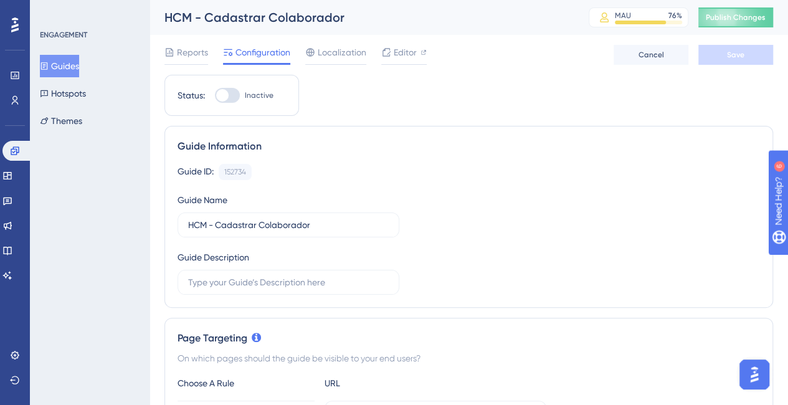
click at [68, 62] on button "Guides" at bounding box center [59, 66] width 39 height 22
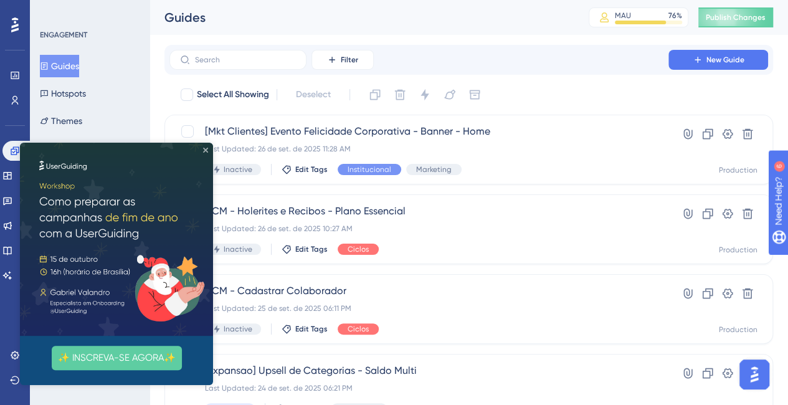
click at [204, 149] on icon "Close Preview" at bounding box center [205, 150] width 5 height 5
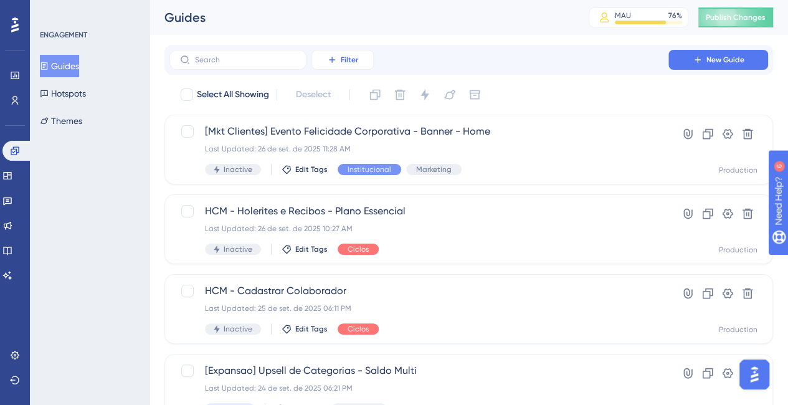
click at [339, 57] on button "Filter" at bounding box center [342, 60] width 62 height 20
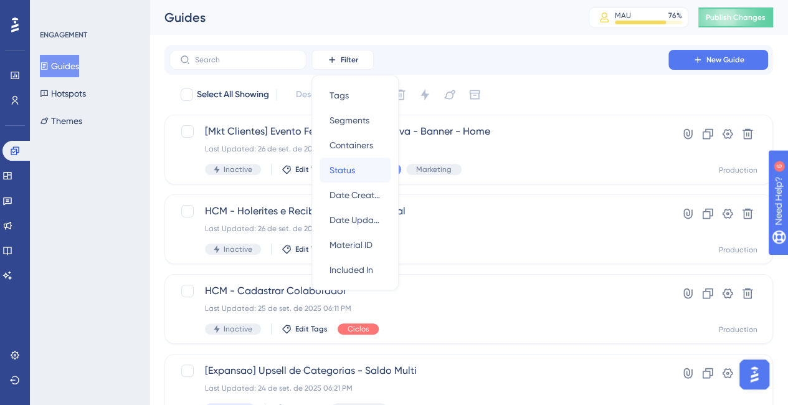
click at [345, 166] on span "Status" at bounding box center [342, 169] width 26 height 15
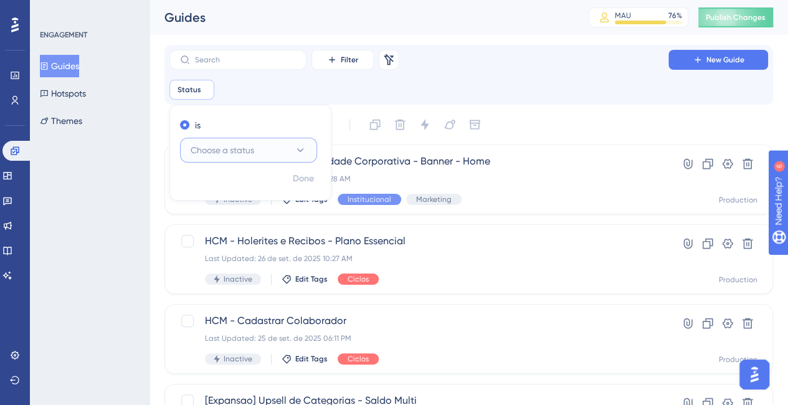
click at [254, 145] on span "Choose a status" at bounding box center [221, 150] width 63 height 15
click at [217, 182] on span "Active" at bounding box center [210, 188] width 25 height 15
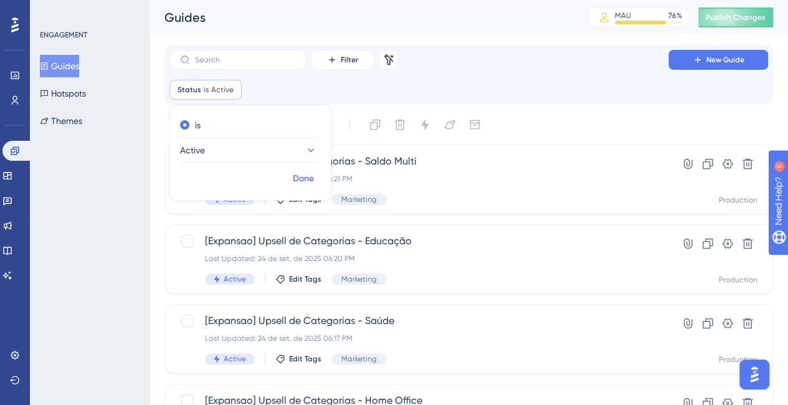
click at [302, 180] on span "Done" at bounding box center [303, 178] width 21 height 15
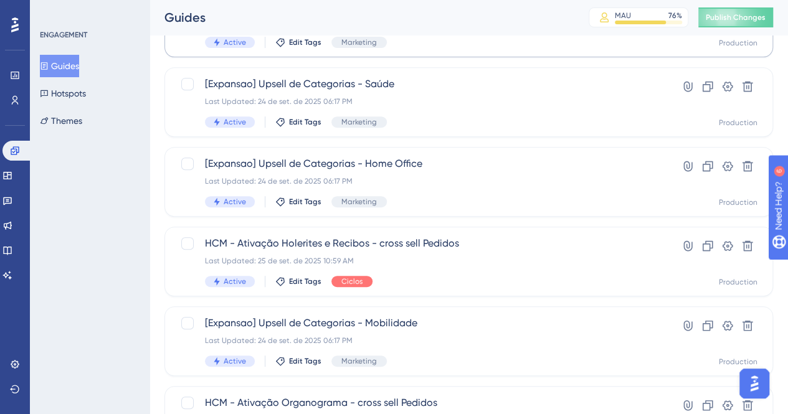
scroll to position [238, 0]
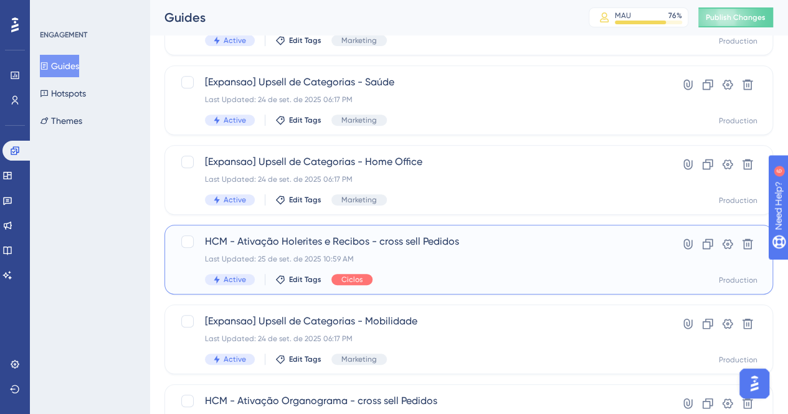
click at [411, 240] on span "HCM - Ativação Holerites e Recibos - cross sell Pedidos" at bounding box center [419, 241] width 428 height 15
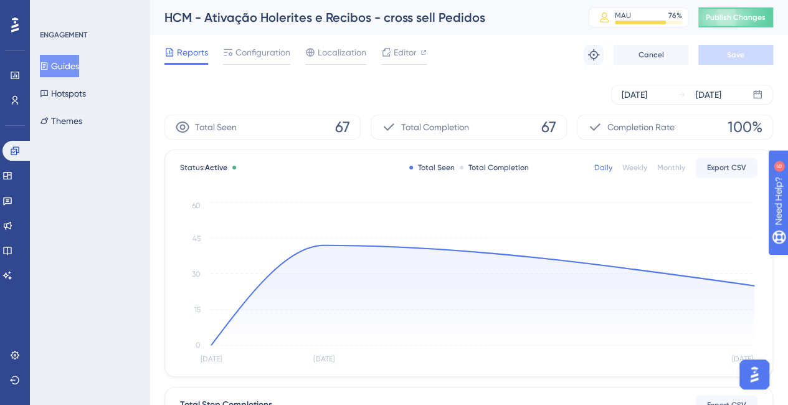
click at [68, 64] on button "Guides" at bounding box center [59, 66] width 39 height 22
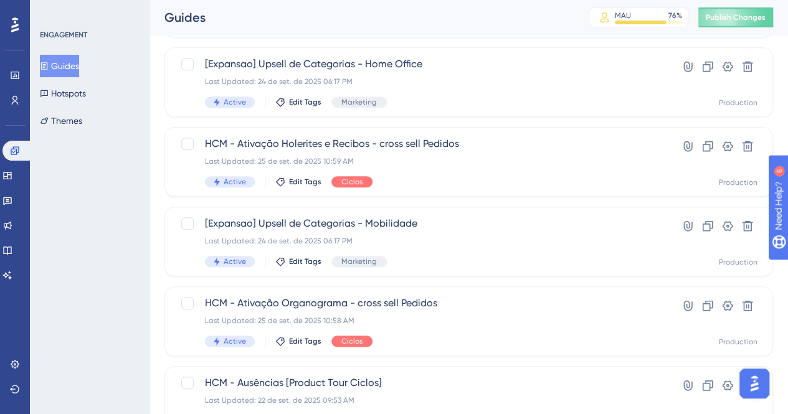
scroll to position [346, 0]
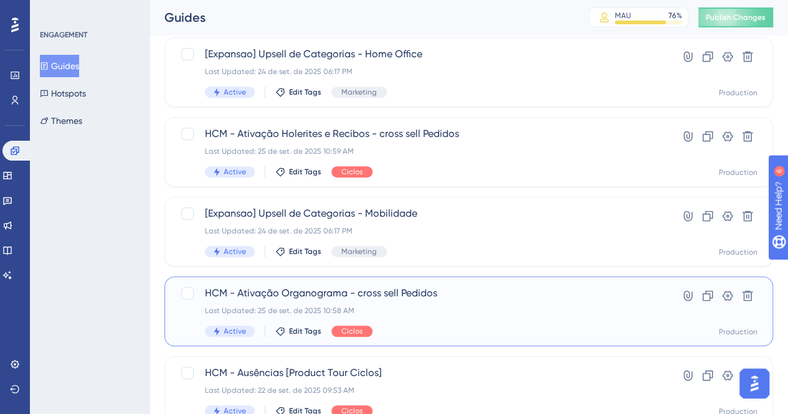
click at [372, 291] on span "HCM - Ativação Organograma - cross sell Pedidos" at bounding box center [419, 293] width 428 height 15
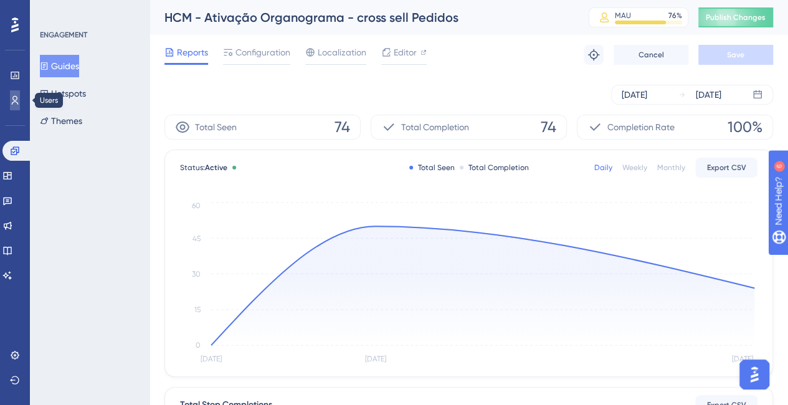
click at [11, 99] on icon at bounding box center [15, 100] width 10 height 10
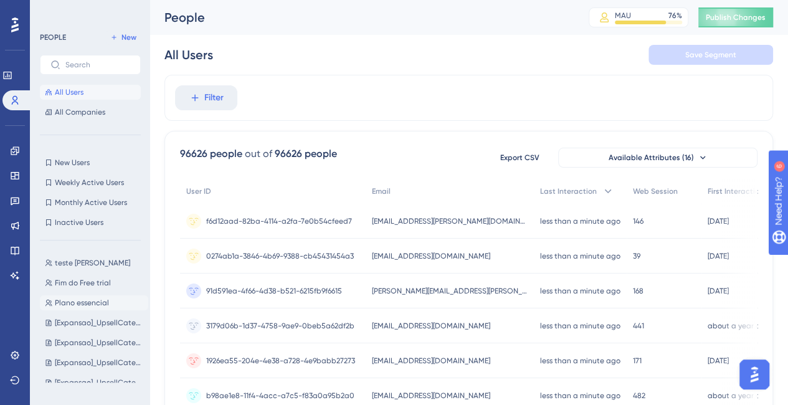
click at [97, 303] on span "Plano essencial" at bounding box center [82, 303] width 54 height 10
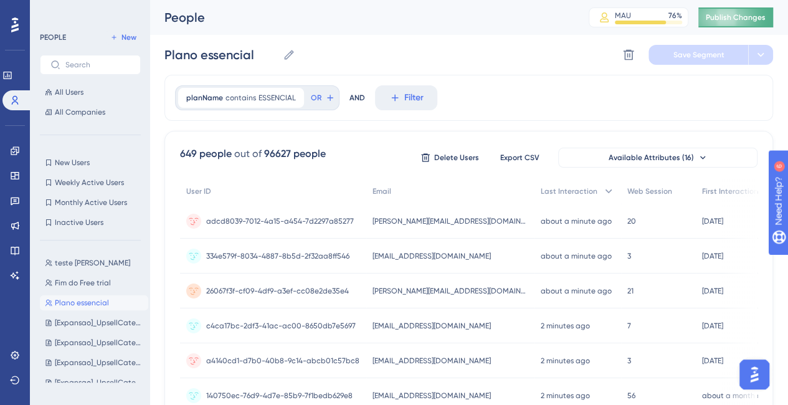
click at [730, 17] on span "Publish Changes" at bounding box center [735, 17] width 60 height 10
